Goal: Transaction & Acquisition: Purchase product/service

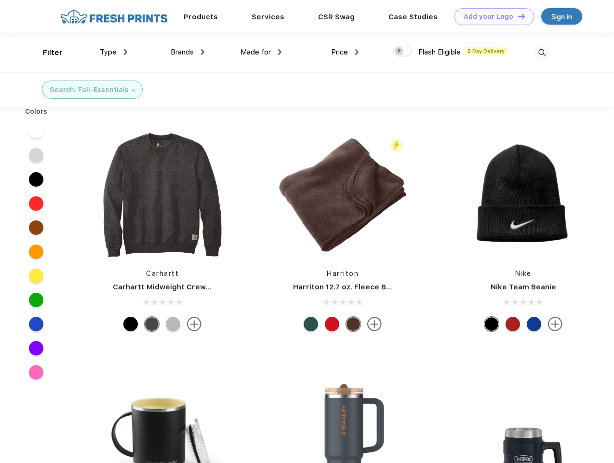
click at [491, 16] on link "Add your Logo Design Tool" at bounding box center [495, 16] width 80 height 17
click at [0, 0] on div "Design Tool" at bounding box center [0, 0] width 0 height 0
click at [517, 16] on link "Add your Logo Design Tool" at bounding box center [495, 16] width 80 height 17
click at [46, 53] on div "Filter" at bounding box center [53, 52] width 20 height 11
click at [114, 52] on span "Type" at bounding box center [108, 52] width 17 height 9
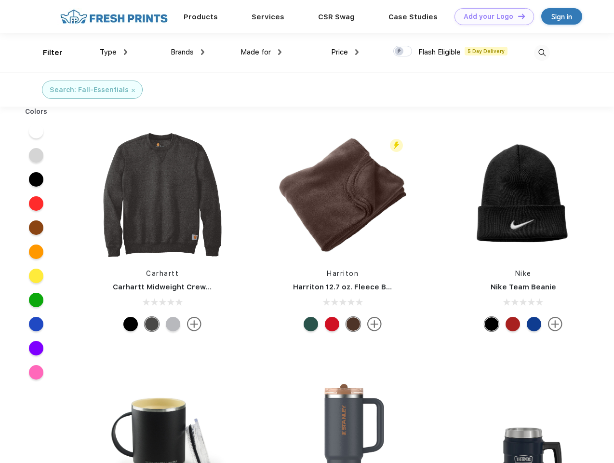
click at [188, 52] on span "Brands" at bounding box center [182, 52] width 23 height 9
click at [261, 52] on span "Made for" at bounding box center [256, 52] width 30 height 9
click at [345, 52] on span "Price" at bounding box center [339, 52] width 17 height 9
click at [403, 52] on div at bounding box center [402, 51] width 19 height 11
click at [400, 52] on input "checkbox" at bounding box center [396, 48] width 6 height 6
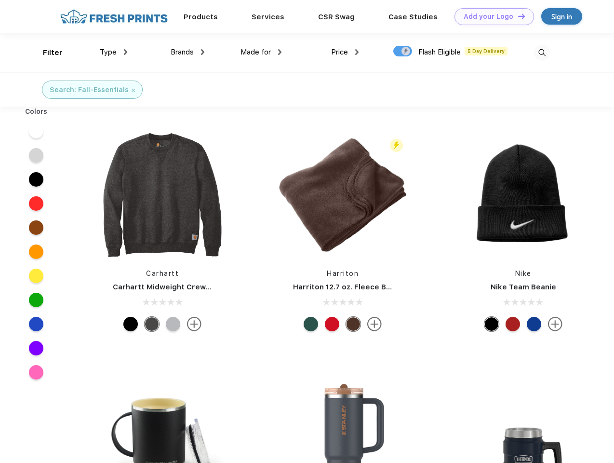
click at [542, 53] on img at bounding box center [542, 53] width 16 height 16
